Goal: Transaction & Acquisition: Download file/media

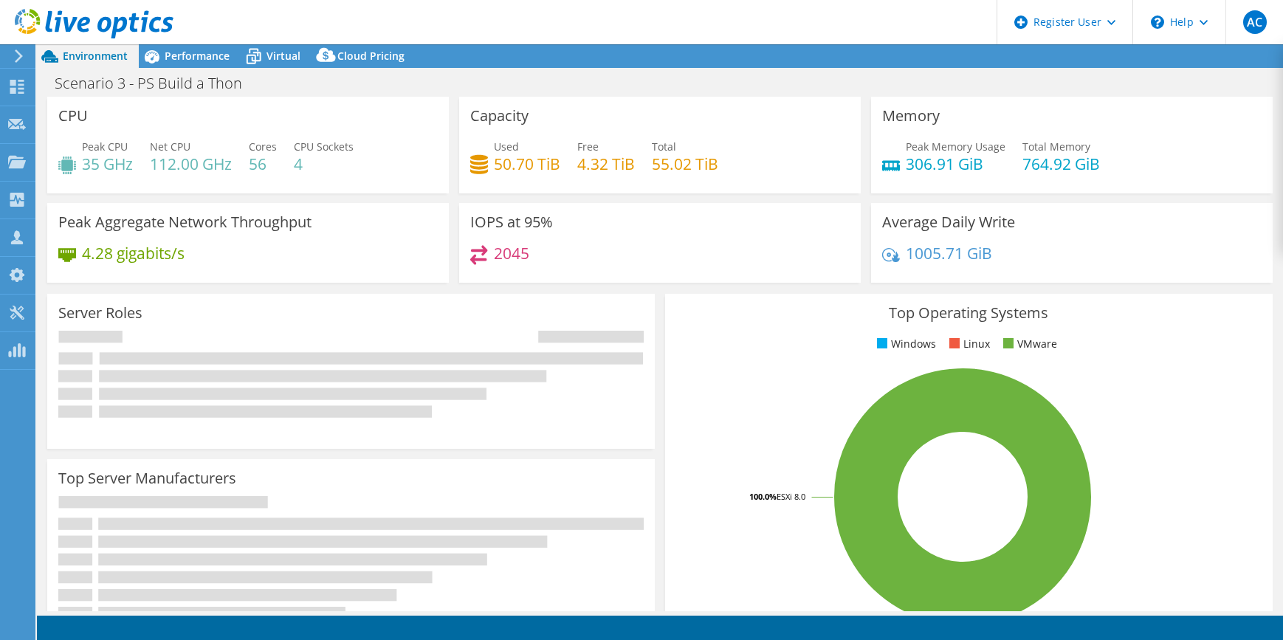
select select "USD"
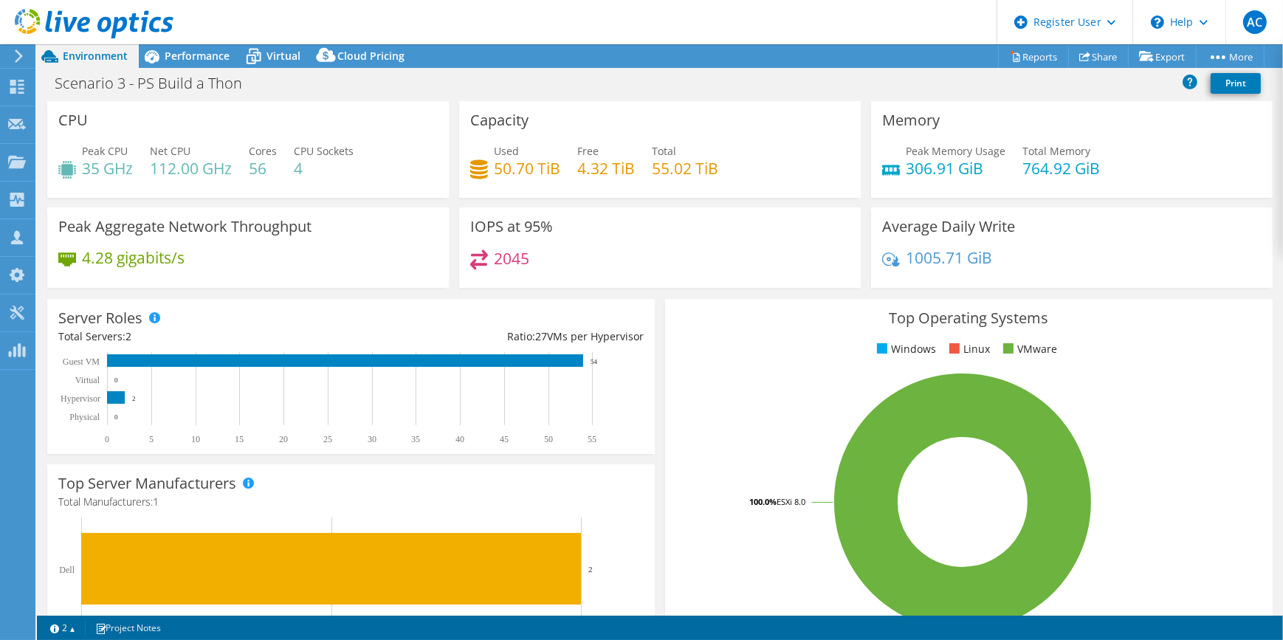
click at [21, 62] on icon at bounding box center [18, 55] width 11 height 13
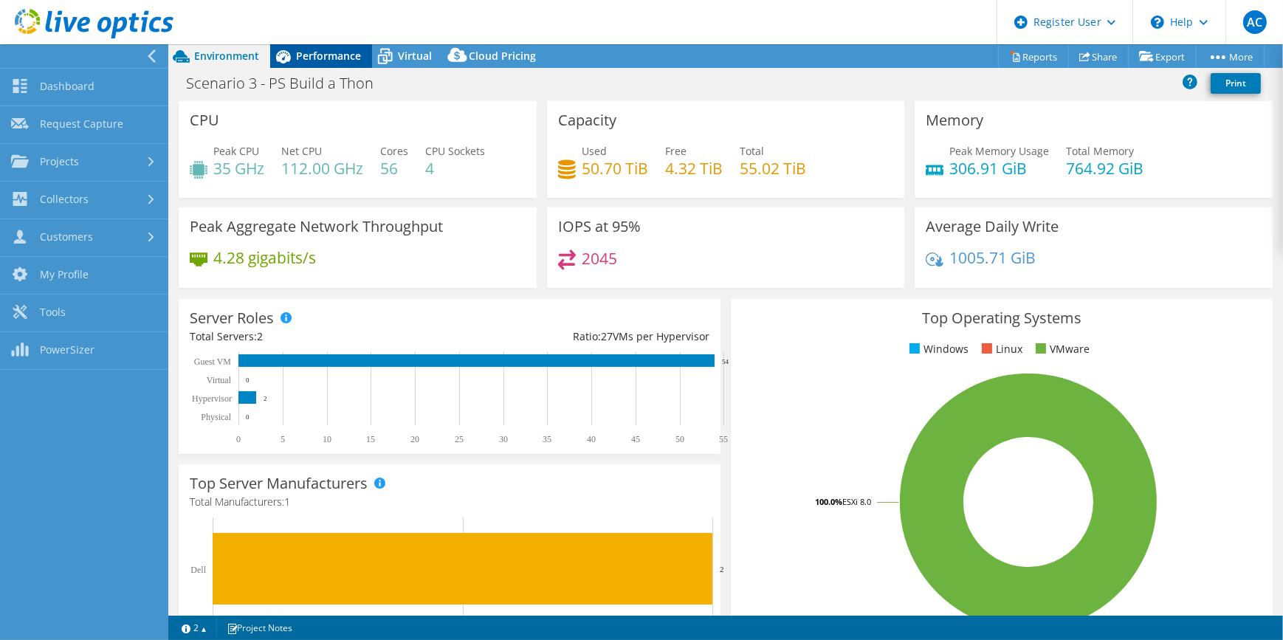
click at [309, 49] on span "Performance" at bounding box center [328, 56] width 65 height 14
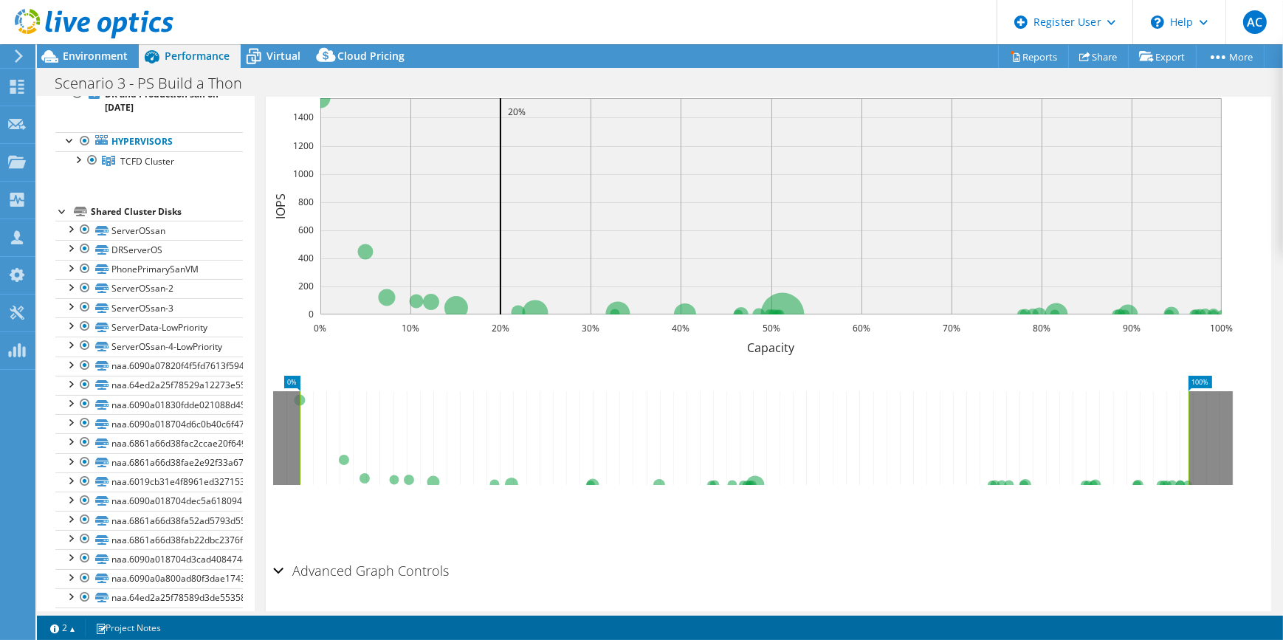
scroll to position [433, 0]
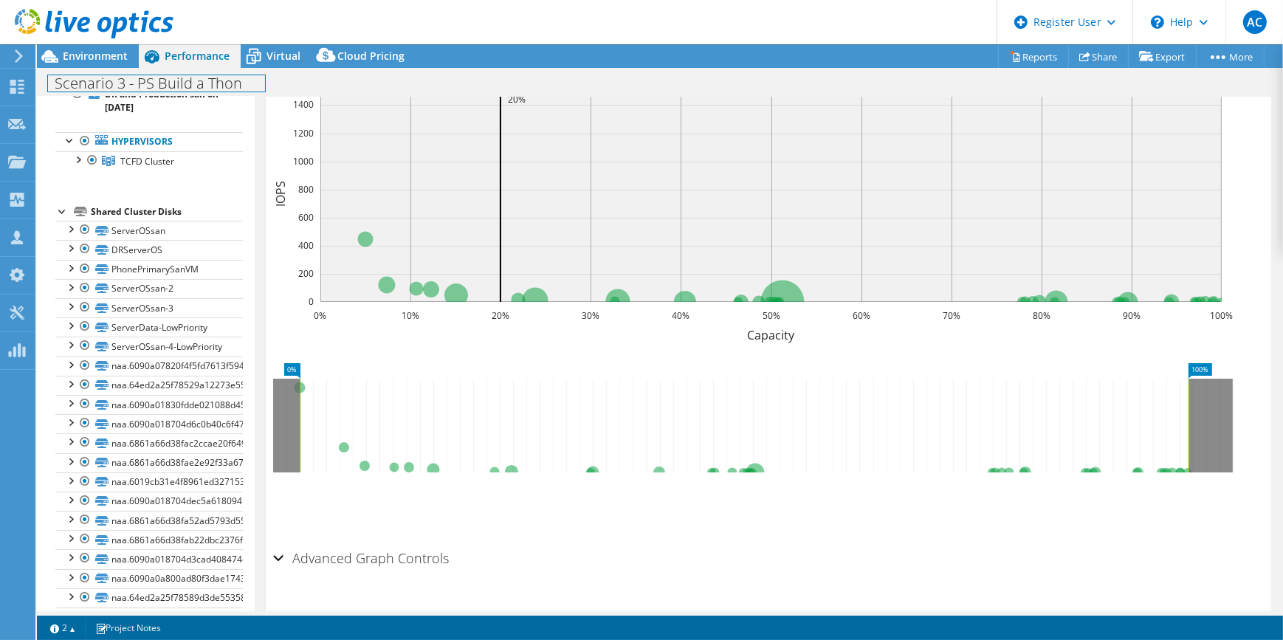
click at [58, 75] on h1 "Scenario 3 - PS Build a Thon" at bounding box center [156, 83] width 217 height 16
click at [75, 54] on span "Environment" at bounding box center [95, 56] width 65 height 14
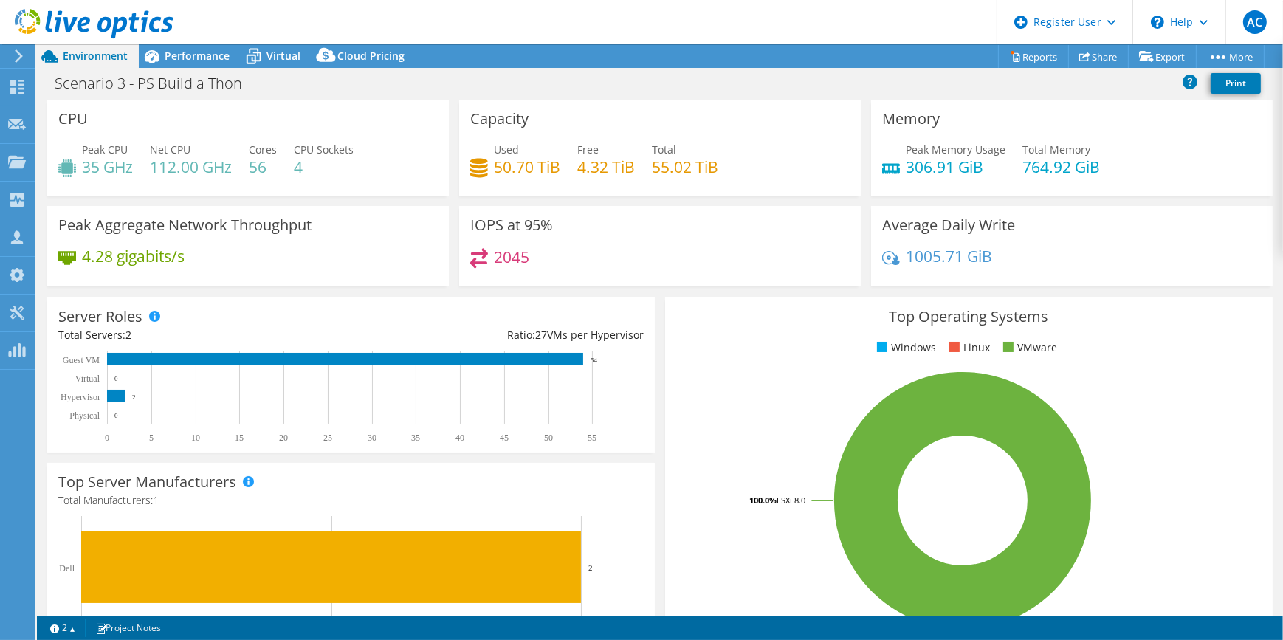
scroll to position [0, 0]
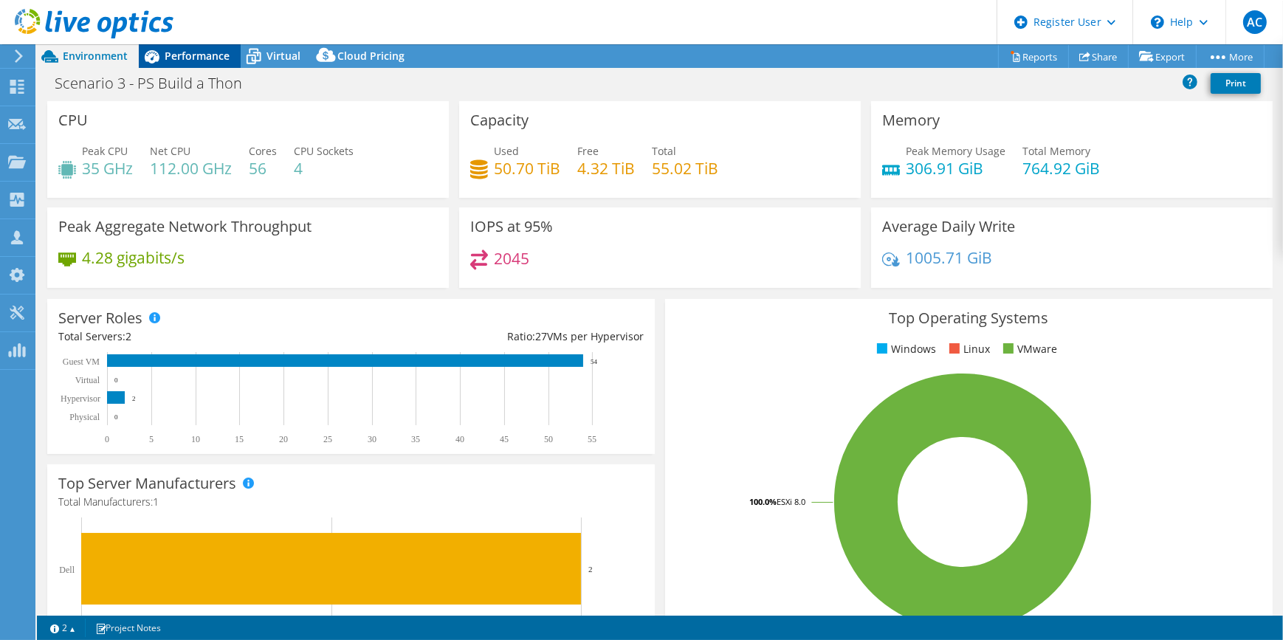
click at [159, 59] on icon at bounding box center [152, 57] width 26 height 26
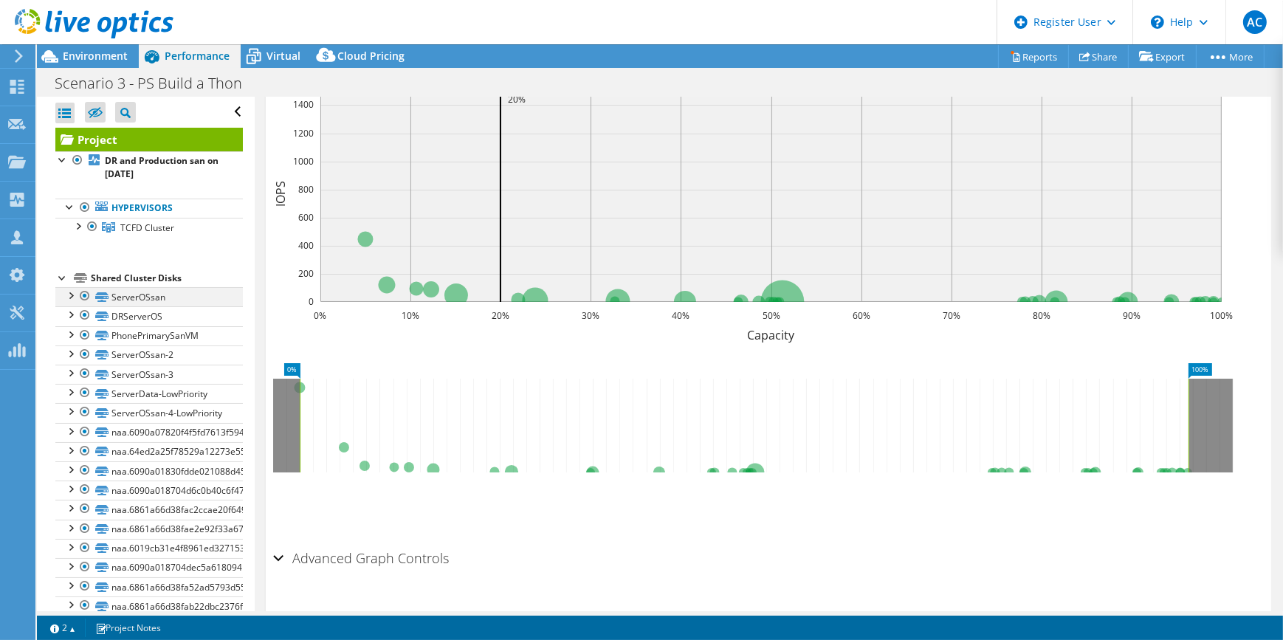
click at [69, 295] on div at bounding box center [70, 294] width 15 height 15
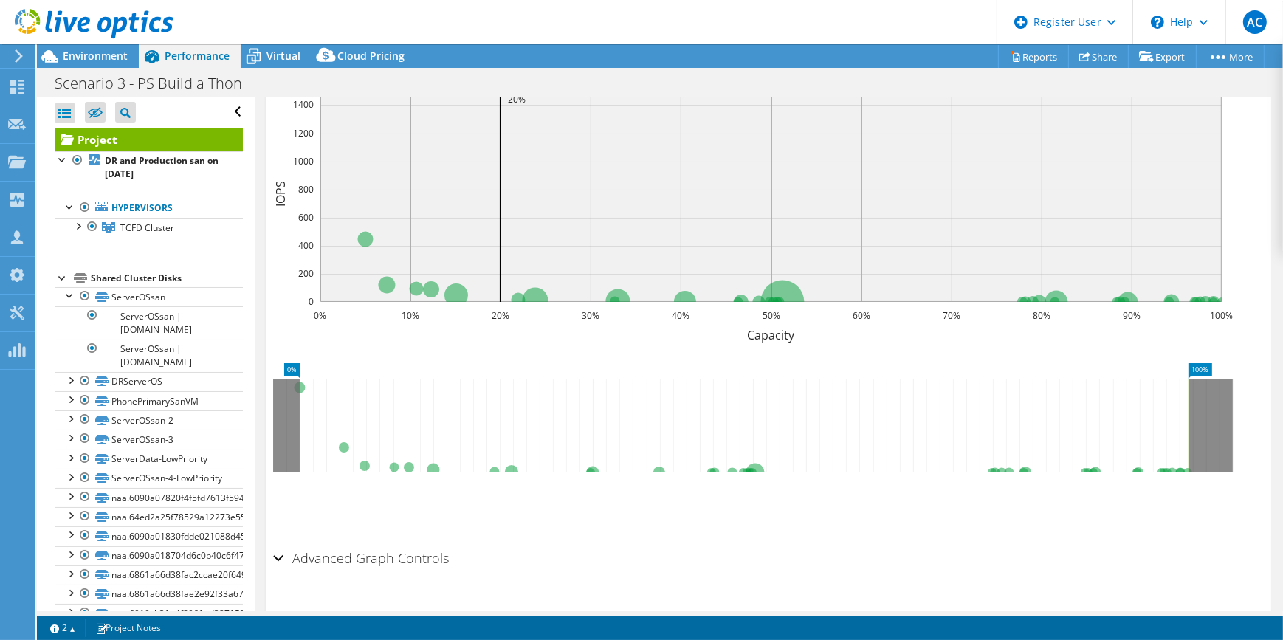
click at [272, 235] on section "IOPS Disk Throughput IO Size Latency Queue Depth CPU Percentage Memory Page Fau…" at bounding box center [768, 300] width 1005 height 638
click at [1030, 55] on link "Reports" at bounding box center [1033, 56] width 71 height 23
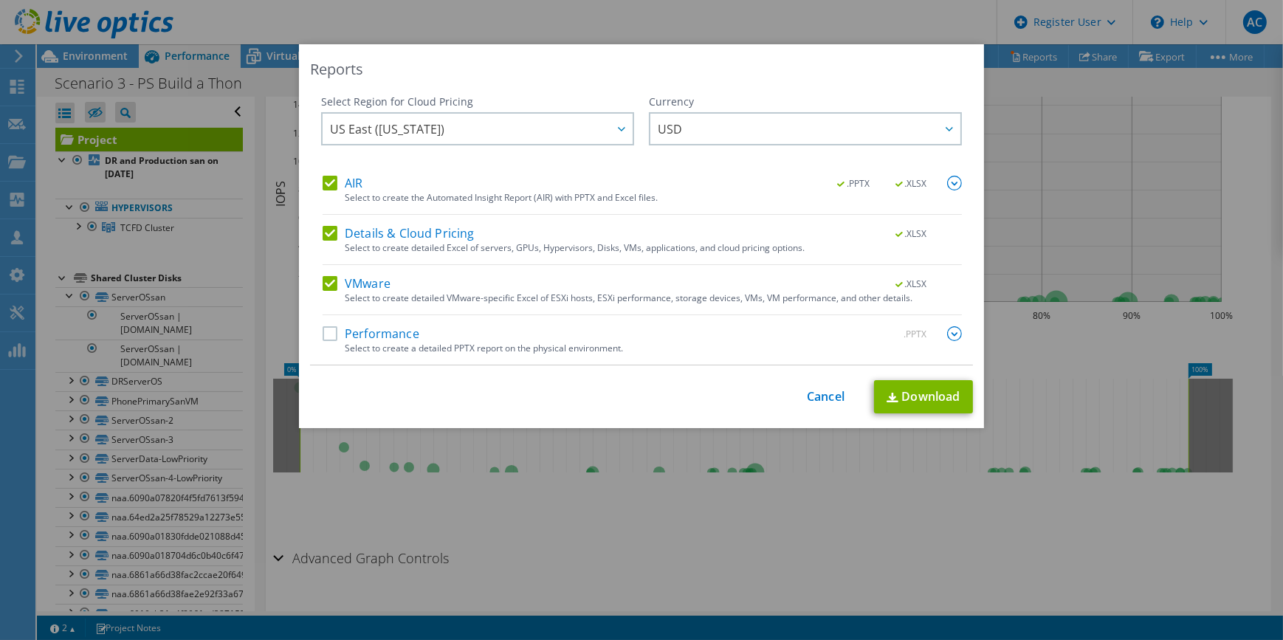
click at [333, 236] on label "Details & Cloud Pricing" at bounding box center [399, 233] width 152 height 15
click at [0, 0] on input "Details & Cloud Pricing" at bounding box center [0, 0] width 0 height 0
click at [951, 180] on img at bounding box center [954, 183] width 15 height 15
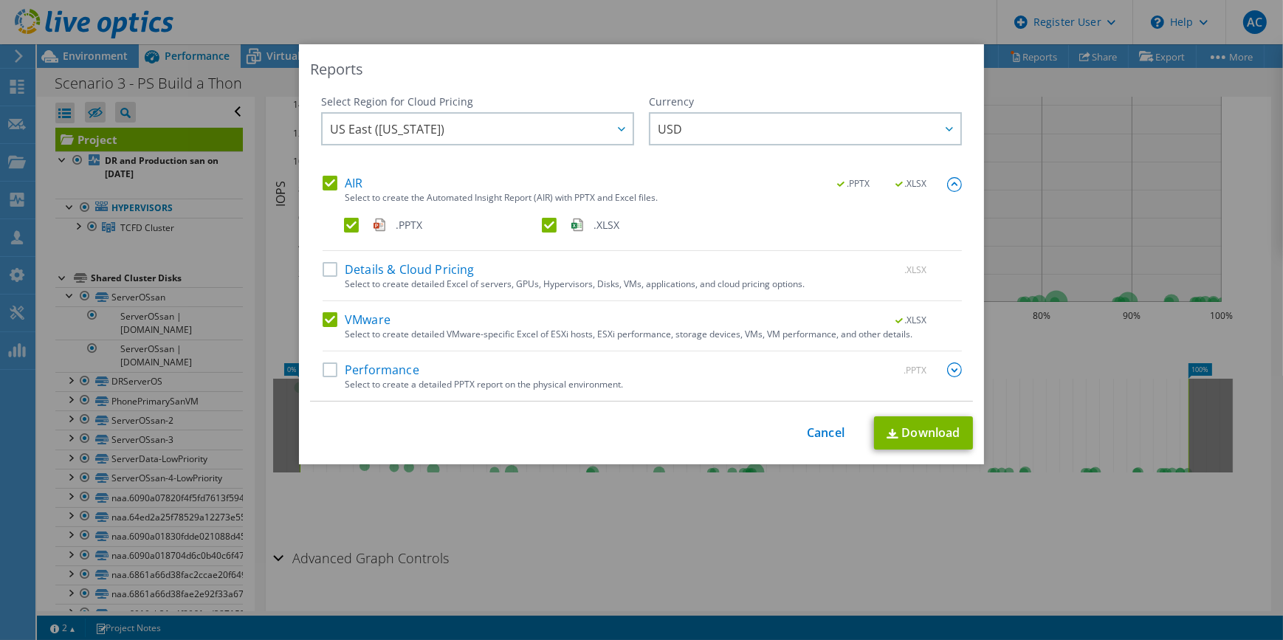
click at [549, 222] on label ".XLSX" at bounding box center [639, 225] width 195 height 15
click at [0, 0] on input ".XLSX" at bounding box center [0, 0] width 0 height 0
click at [925, 431] on link "Download" at bounding box center [923, 432] width 99 height 33
